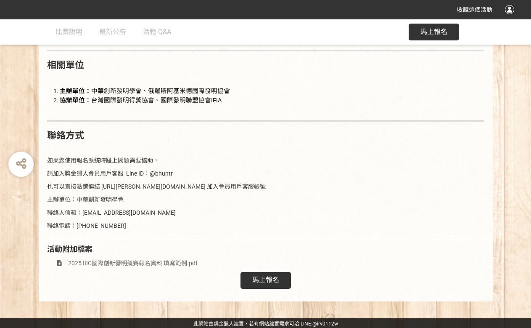
scroll to position [1176, 0]
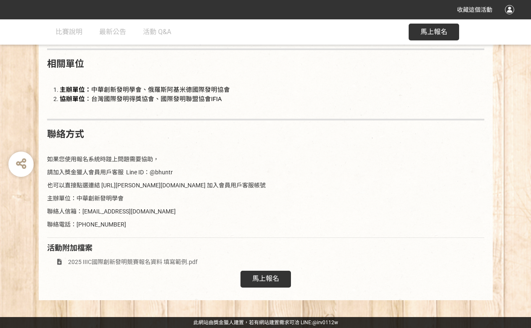
click at [262, 279] on span "馬上報名" at bounding box center [265, 278] width 27 height 8
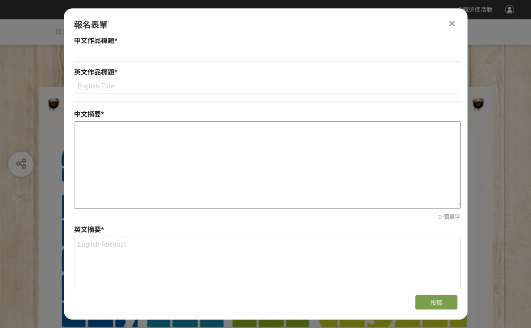
scroll to position [631, 0]
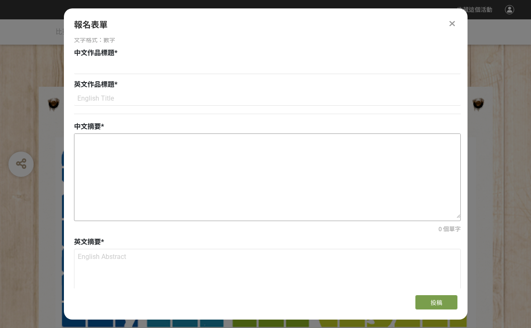
drag, startPoint x: 467, startPoint y: 177, endPoint x: 376, endPoint y: 185, distance: 92.0
click at [467, 196] on div "若您擁有獎金獵人帳號，且前有填寫過相關資料，系統將自動帶入。 建議您登入/註冊獎金獵人帳號來完成投稿， 按此登入 。 (1)主要創作人英文全名 * (1)主要…" at bounding box center [266, 163] width 404 height 250
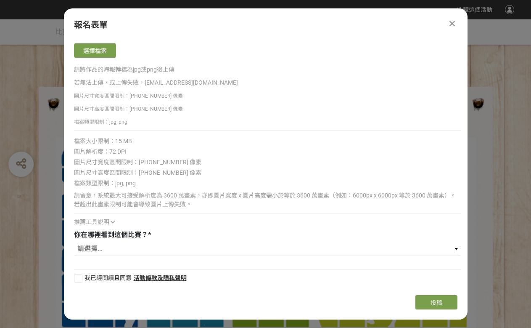
scroll to position [1152, 0]
click at [450, 21] on icon at bounding box center [452, 23] width 5 height 8
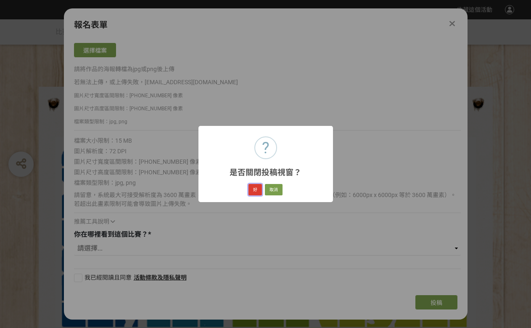
click at [253, 190] on button "好" at bounding box center [255, 190] width 13 height 12
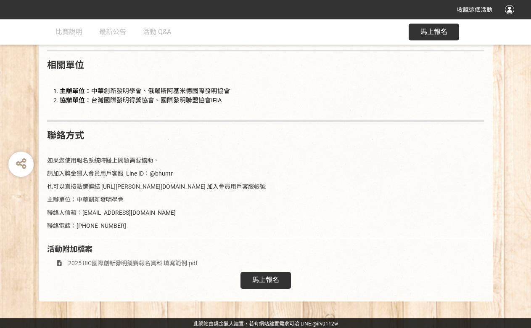
scroll to position [1176, 0]
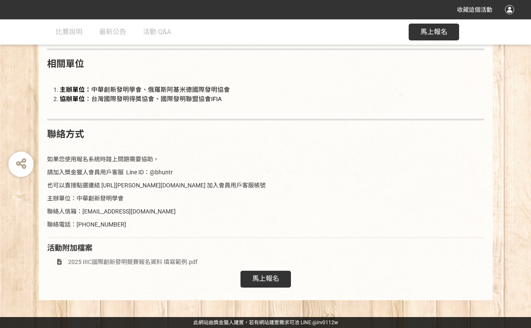
click at [265, 281] on span "馬上報名" at bounding box center [265, 278] width 27 height 8
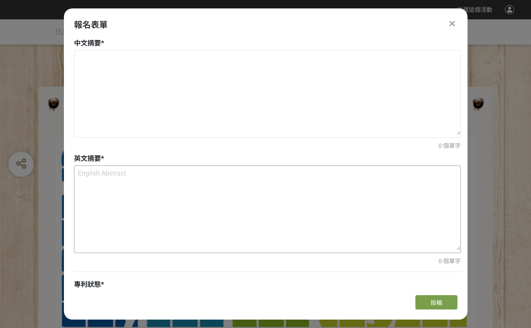
scroll to position [715, 0]
click at [155, 64] on textarea at bounding box center [267, 92] width 386 height 84
paste textarea "loremip，dolorsitametco，adipiscingelitseddoeiusm，tempor，incidi，utlabore，etdolore…"
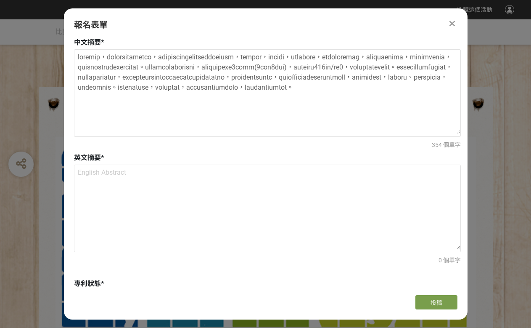
type textarea "loremip，dolorsitametco，adipiscingelitseddoeiusm，tempor，incidi，utlabore，etdolore…"
click at [201, 148] on div "354 個單字" at bounding box center [267, 144] width 387 height 9
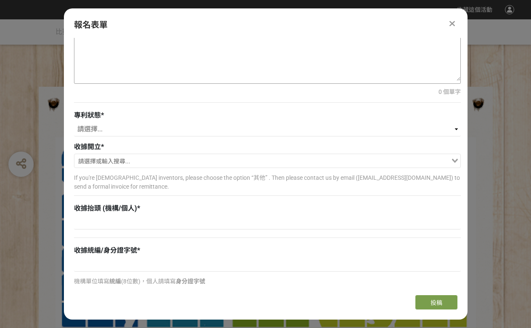
scroll to position [925, 0]
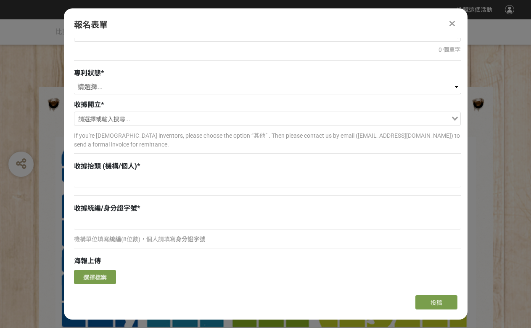
click at [90, 85] on select "請選擇... 已獲得專利 申請中 無專利" at bounding box center [267, 87] width 387 height 14
click at [451, 22] on icon at bounding box center [452, 23] width 5 height 8
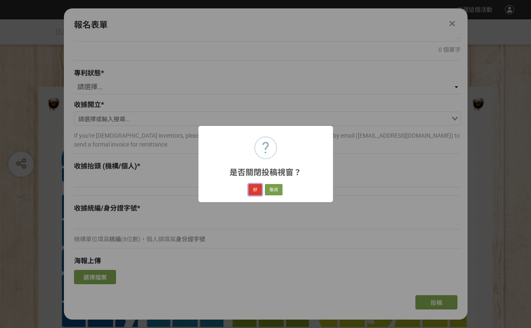
click at [255, 190] on button "好" at bounding box center [255, 190] width 13 height 12
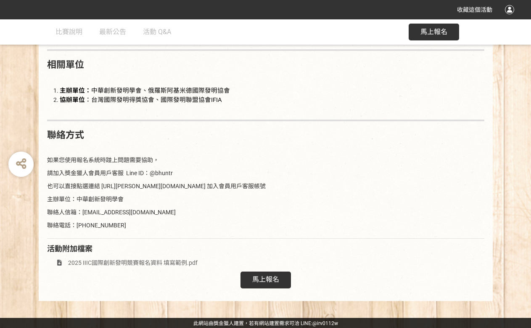
scroll to position [1176, 0]
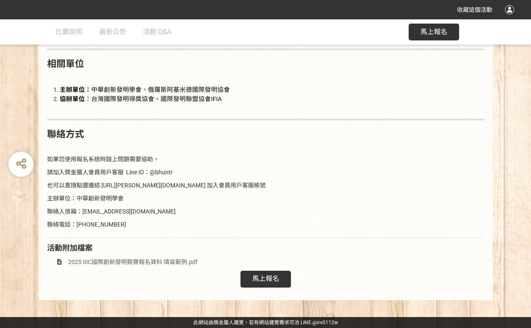
click at [262, 278] on span "馬上報名" at bounding box center [265, 278] width 27 height 8
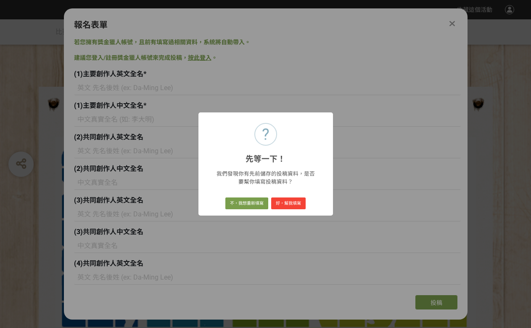
scroll to position [0, 0]
click at [240, 200] on button "不，我想重新填寫" at bounding box center [246, 203] width 43 height 12
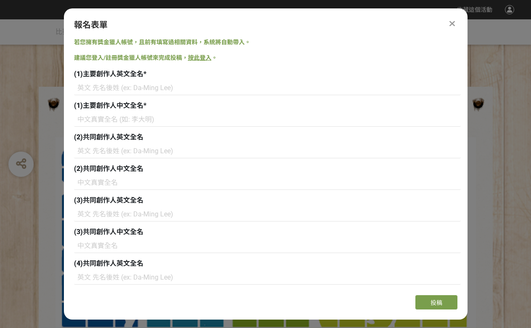
click at [450, 24] on icon at bounding box center [452, 23] width 5 height 8
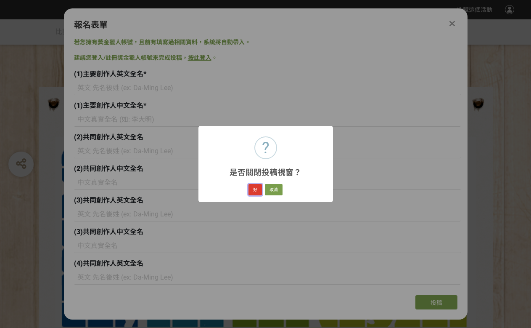
click at [255, 191] on button "好" at bounding box center [255, 190] width 13 height 12
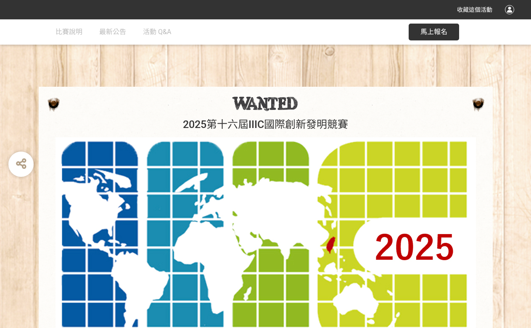
scroll to position [138, 0]
